Goal: Information Seeking & Learning: Learn about a topic

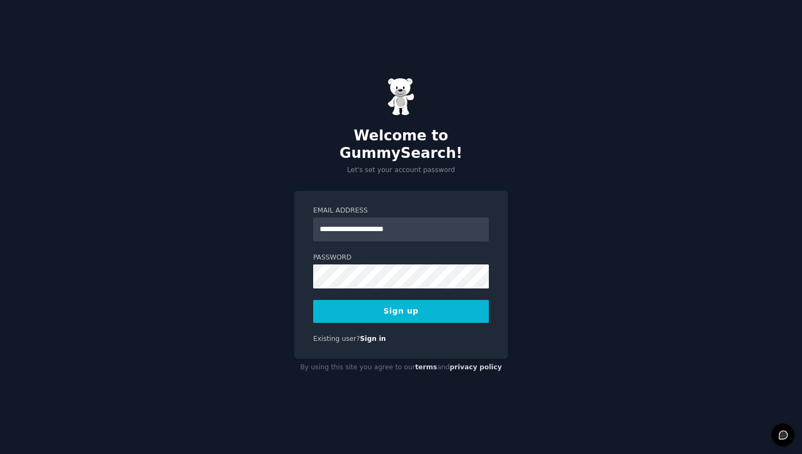
type input "**********"
click at [313, 300] on button "Sign up" at bounding box center [401, 311] width 176 height 23
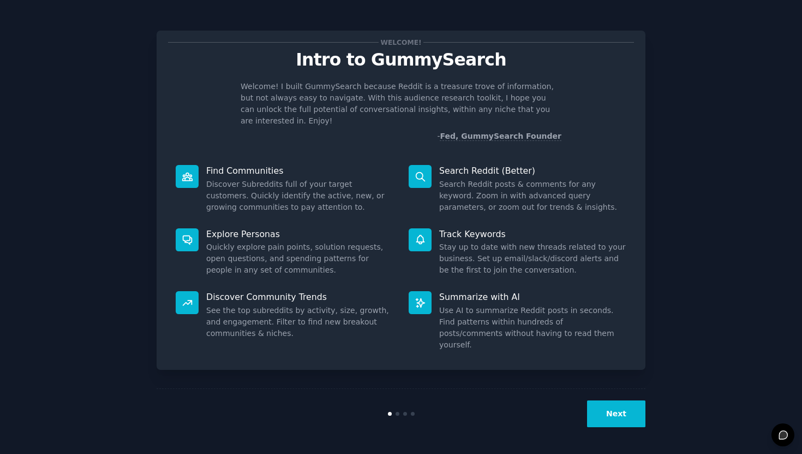
click at [636, 424] on button "Next" at bounding box center [616, 413] width 58 height 27
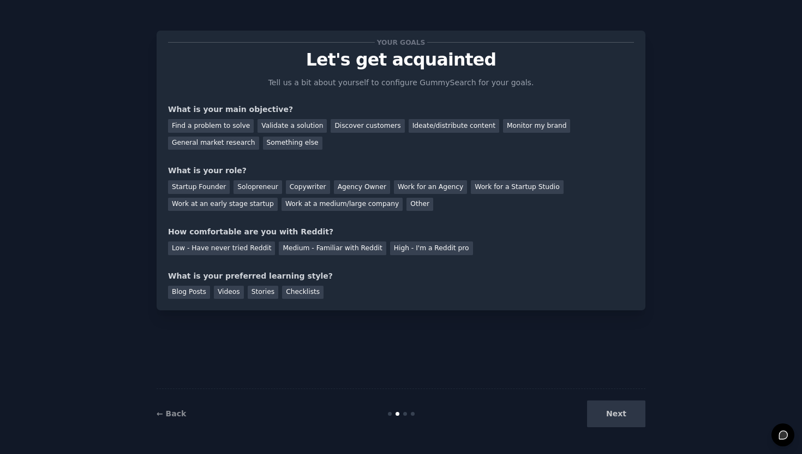
click at [636, 423] on div "Next" at bounding box center [563, 413] width 163 height 27
click at [184, 186] on div "Startup Founder" at bounding box center [199, 187] width 62 height 14
click at [234, 124] on div "Find a problem to solve" at bounding box center [211, 126] width 86 height 14
click at [200, 244] on div "Low - Have never tried Reddit" at bounding box center [221, 248] width 107 height 14
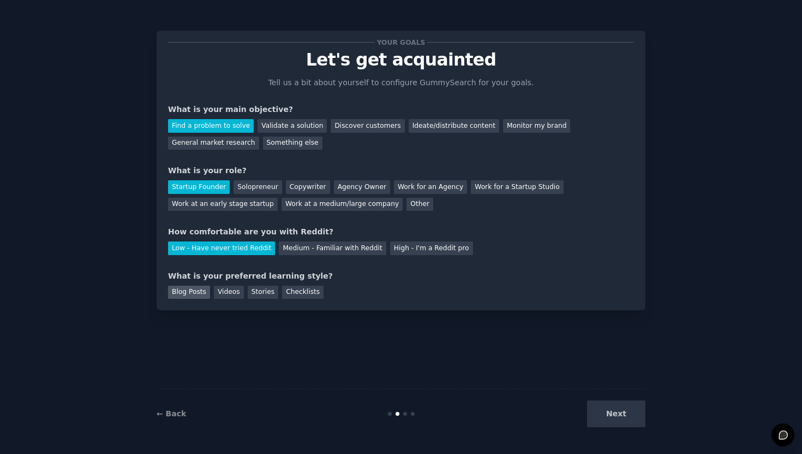
click at [190, 288] on div "Blog Posts" at bounding box center [189, 292] width 42 height 14
click at [605, 410] on button "Next" at bounding box center [616, 413] width 58 height 27
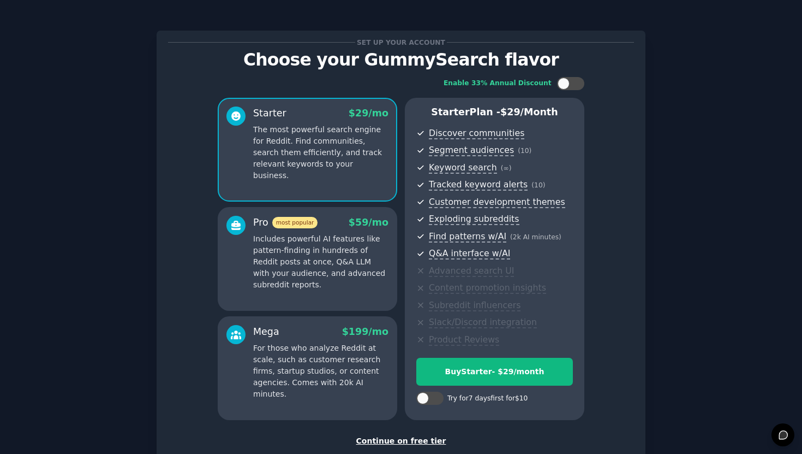
scroll to position [70, 0]
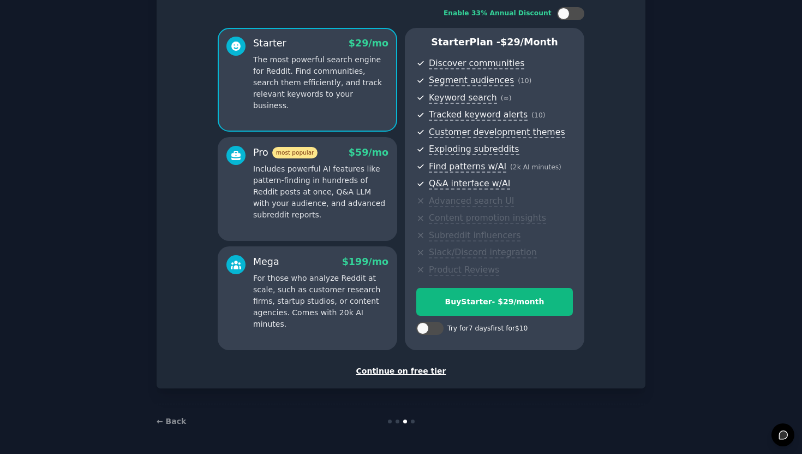
click at [397, 374] on div "Continue on free tier" at bounding box center [401, 370] width 466 height 11
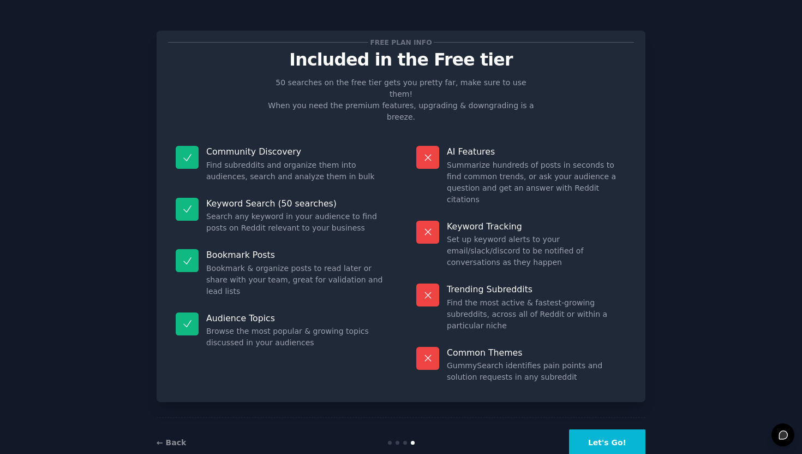
click at [623, 432] on div "← Back Let's Go!" at bounding box center [401, 442] width 489 height 50
click at [629, 429] on button "Let's Go!" at bounding box center [607, 442] width 76 height 27
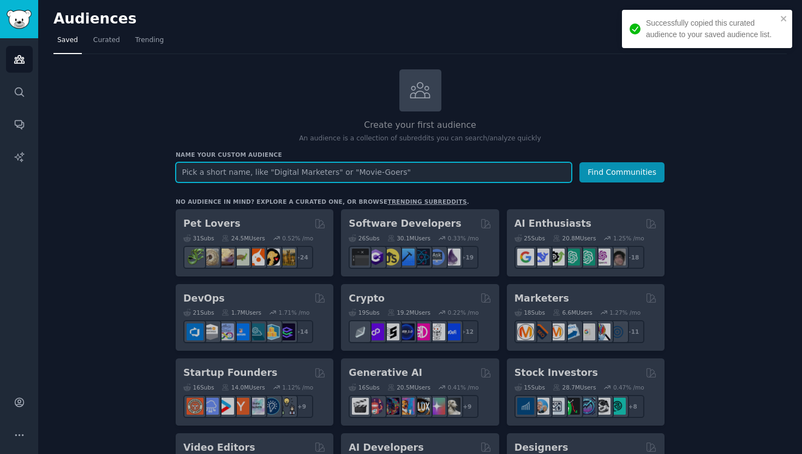
click at [449, 171] on input "text" at bounding box center [374, 172] width 396 height 20
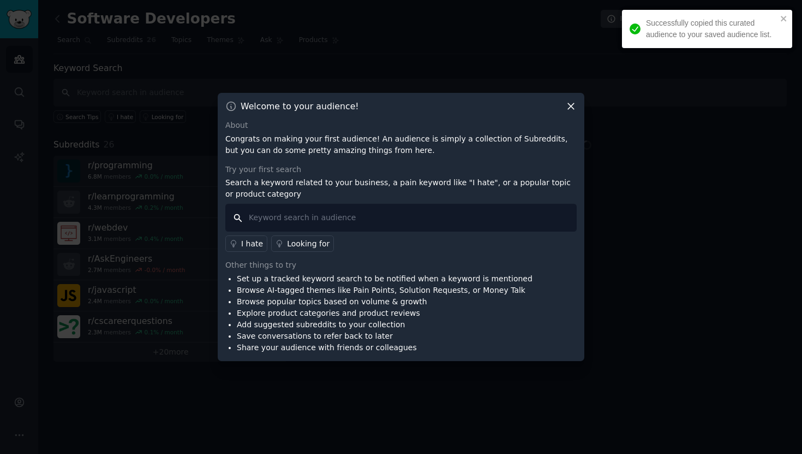
click at [401, 218] on input "text" at bounding box center [400, 218] width 351 height 28
click at [354, 133] on p "Congrats on making your first audience! An audience is simply a collection of S…" at bounding box center [400, 144] width 351 height 23
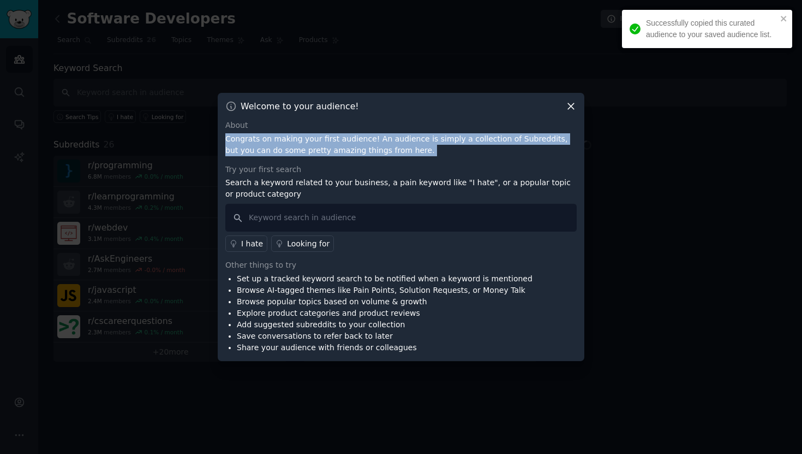
click at [354, 133] on p "Congrats on making your first audience! An audience is simply a collection of S…" at bounding box center [400, 144] width 351 height 23
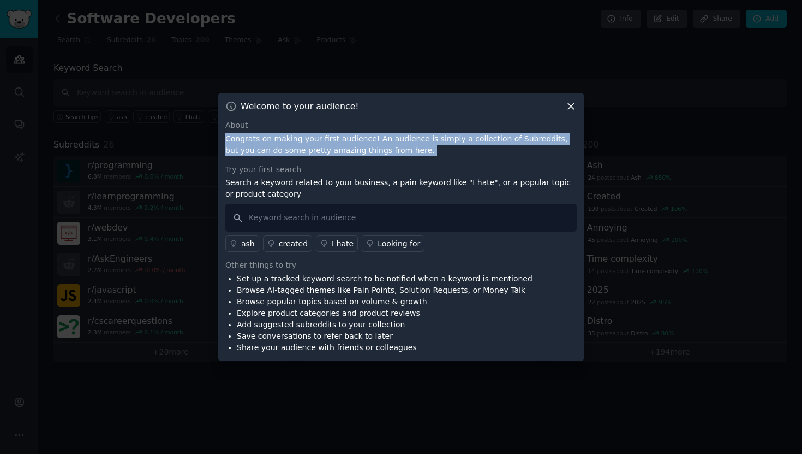
click at [370, 148] on p "Congrats on making your first audience! An audience is simply a collection of S…" at bounding box center [400, 144] width 351 height 23
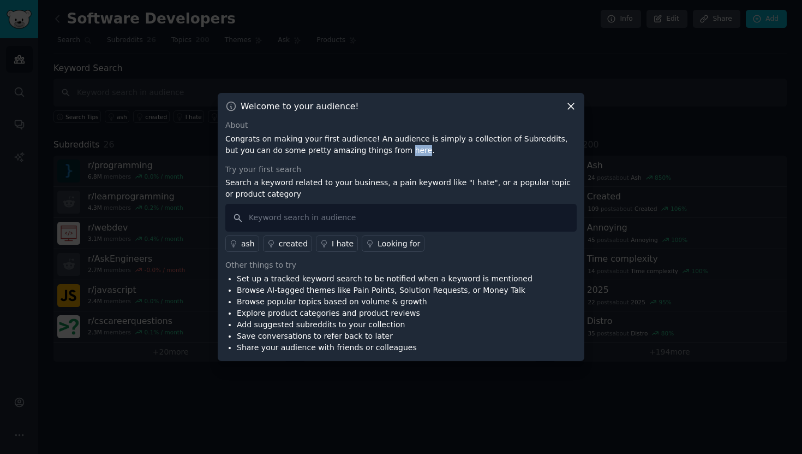
click at [370, 148] on p "Congrats on making your first audience! An audience is simply a collection of S…" at bounding box center [400, 144] width 351 height 23
click at [367, 153] on p "Congrats on making your first audience! An audience is simply a collection of S…" at bounding box center [400, 144] width 351 height 23
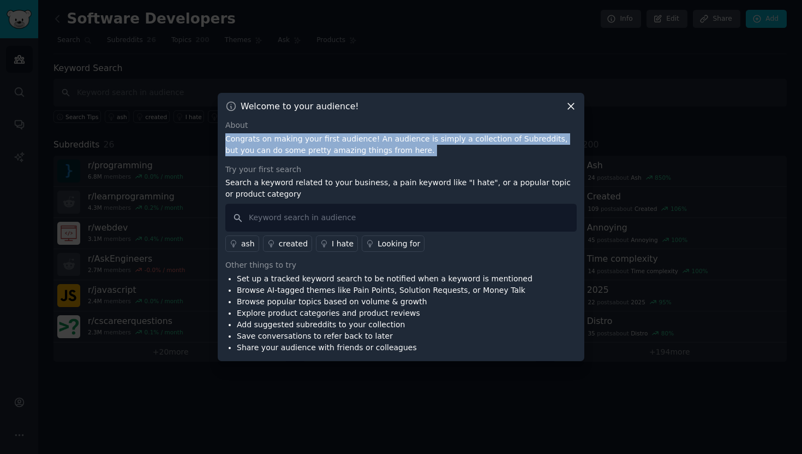
click at [367, 153] on p "Congrats on making your first audience! An audience is simply a collection of S…" at bounding box center [400, 144] width 351 height 23
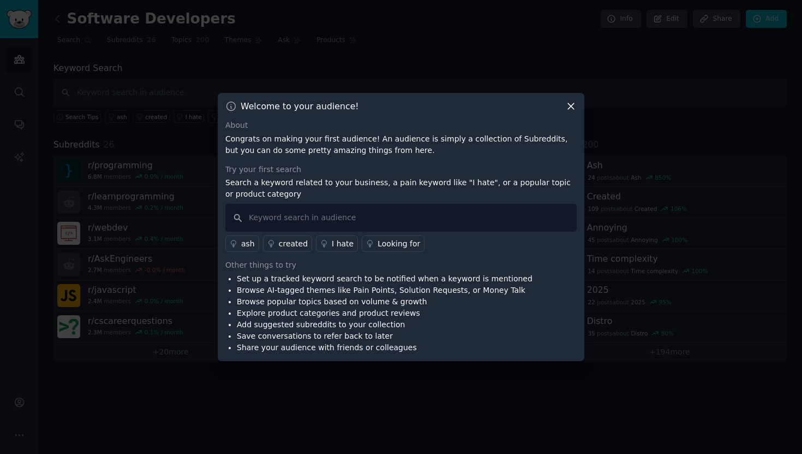
click at [353, 190] on p "Search a keyword related to your business, a pain keyword like "I hate", or a p…" at bounding box center [400, 188] width 351 height 23
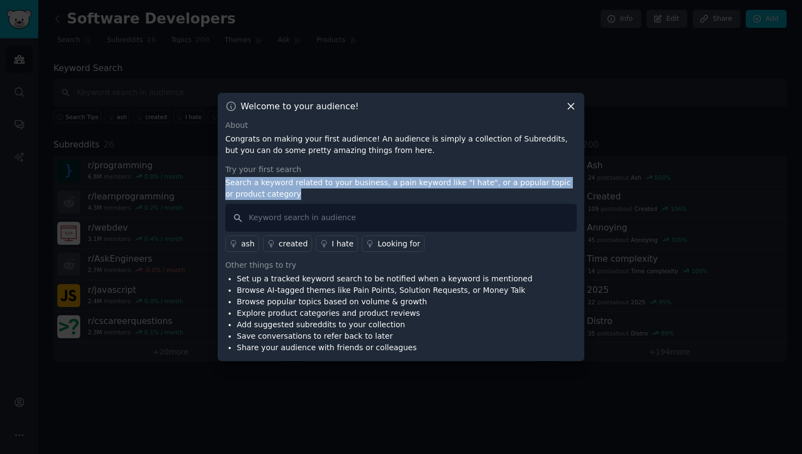
click at [353, 190] on p "Search a keyword related to your business, a pain keyword like "I hate", or a p…" at bounding box center [400, 188] width 351 height 23
click at [354, 190] on p "Search a keyword related to your business, a pain keyword like "I hate", or a p…" at bounding box center [400, 188] width 351 height 23
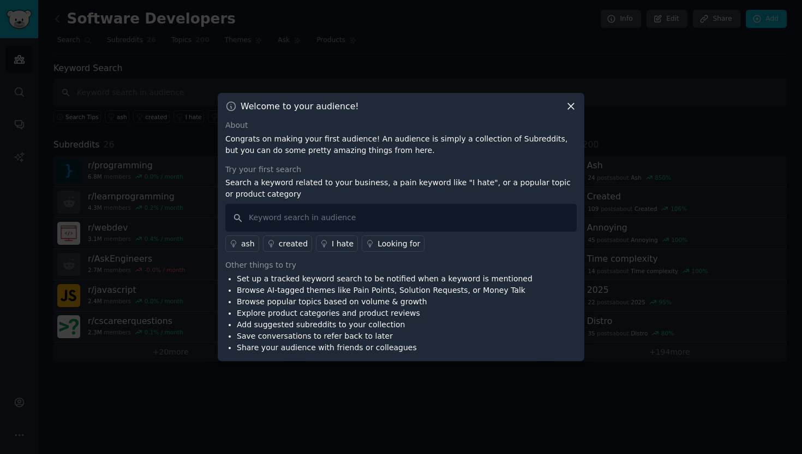
click at [354, 190] on p "Search a keyword related to your business, a pain keyword like "I hate", or a p…" at bounding box center [400, 188] width 351 height 23
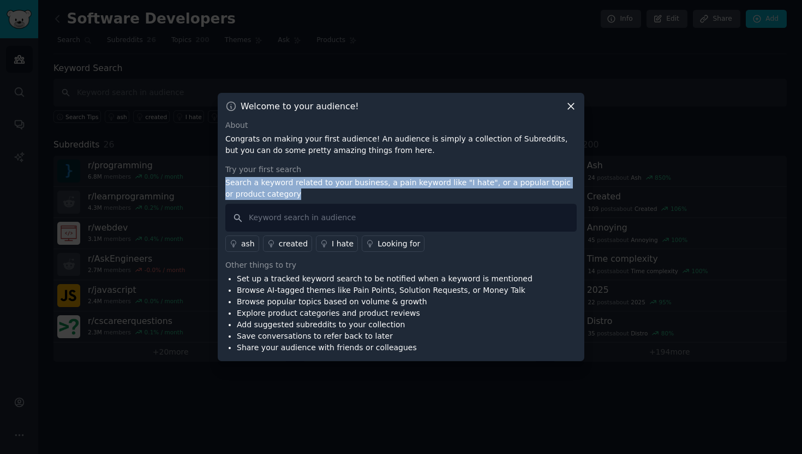
click at [354, 190] on p "Search a keyword related to your business, a pain keyword like "I hate", or a p…" at bounding box center [400, 188] width 351 height 23
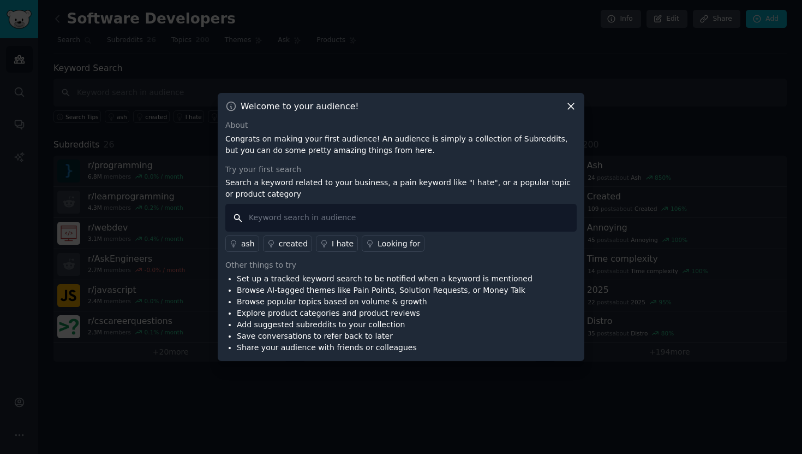
click at [351, 214] on input "text" at bounding box center [400, 218] width 351 height 28
type input "Geo"
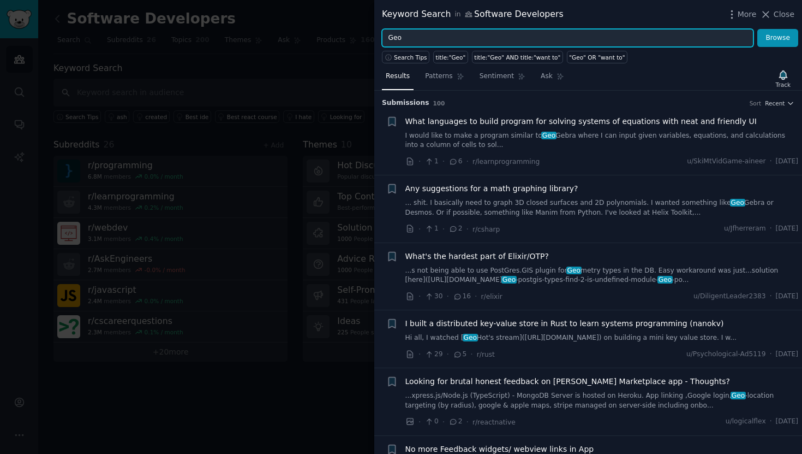
click at [474, 33] on input "Geo" at bounding box center [568, 38] width 372 height 19
click at [513, 40] on input "Generative engine optimizat" at bounding box center [568, 38] width 372 height 19
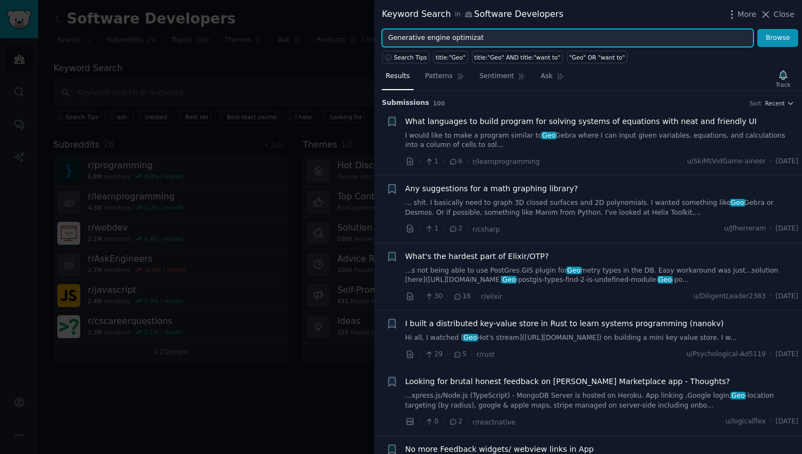
click at [513, 40] on input "Generative engine optimizat" at bounding box center [568, 38] width 372 height 19
paste input "Engine Optimization"
type input "Generative Engine Optimization"
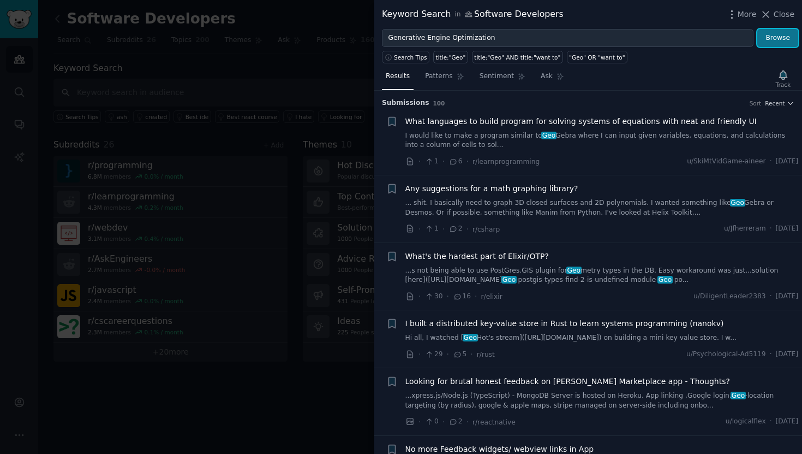
click at [762, 41] on button "Browse" at bounding box center [778, 38] width 41 height 19
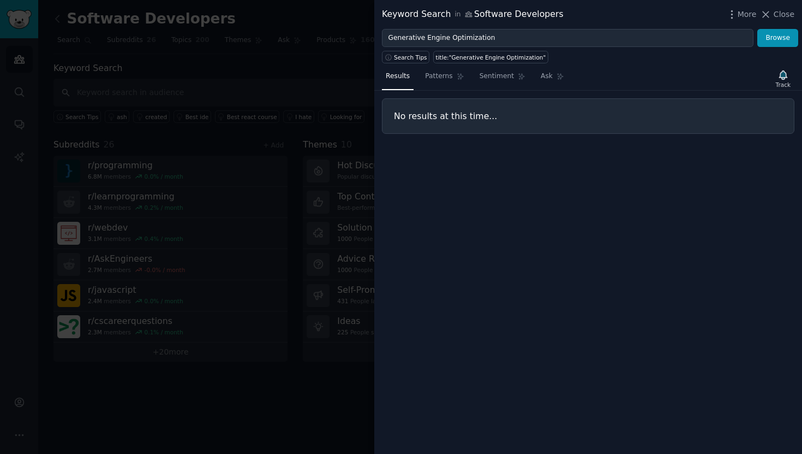
click at [488, 9] on div "Keyword Search in Software Developers" at bounding box center [473, 15] width 182 height 14
click at [746, 19] on span "More" at bounding box center [747, 14] width 19 height 11
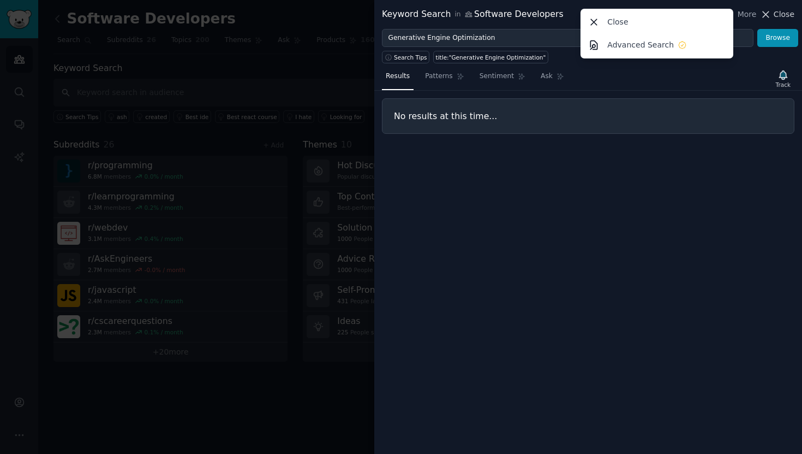
click at [774, 17] on button "Close" at bounding box center [777, 14] width 34 height 11
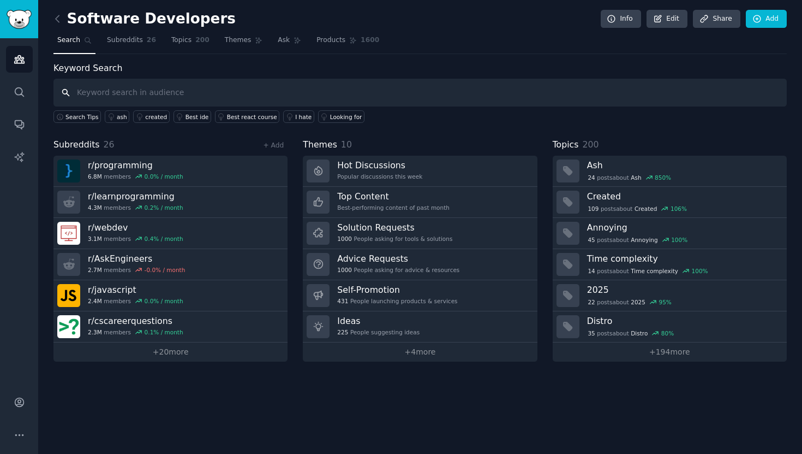
click at [487, 81] on input "text" at bounding box center [420, 93] width 734 height 28
click at [139, 44] on span "Subreddits" at bounding box center [125, 40] width 36 height 10
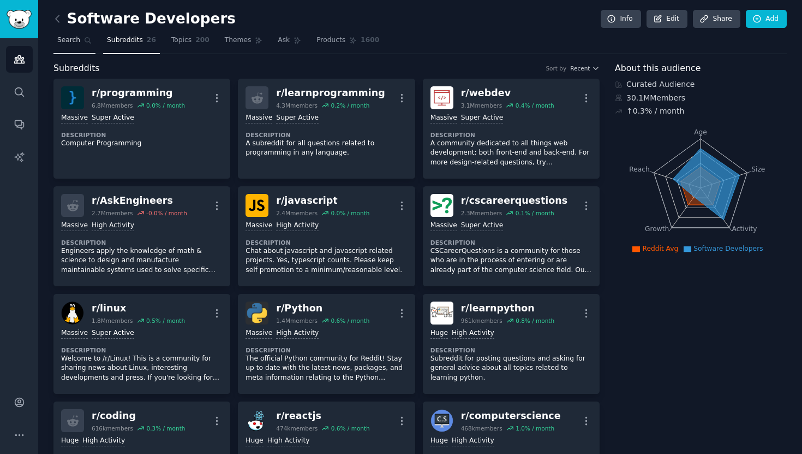
click at [84, 41] on icon at bounding box center [88, 41] width 8 height 8
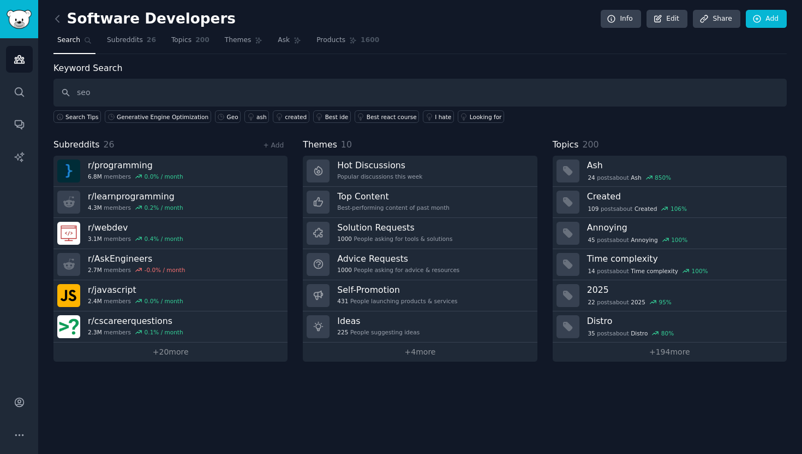
type input "seo"
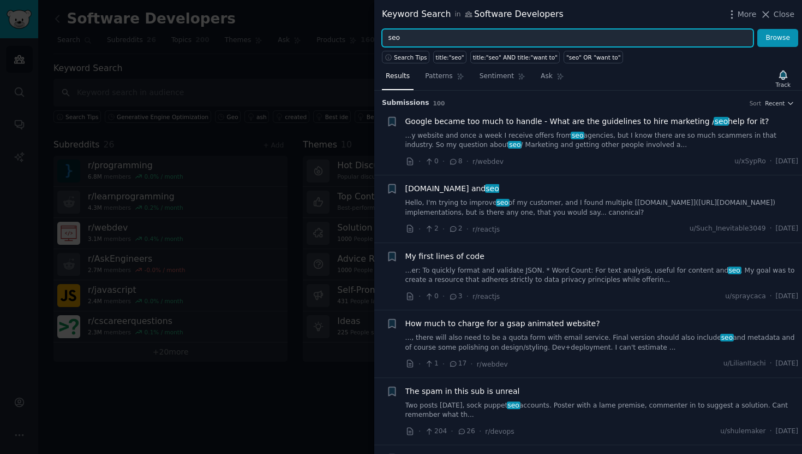
click at [409, 38] on input "seo" at bounding box center [568, 38] width 372 height 19
type input "note taking app"
click at [758, 29] on button "Browse" at bounding box center [778, 38] width 41 height 19
